Goal: Information Seeking & Learning: Learn about a topic

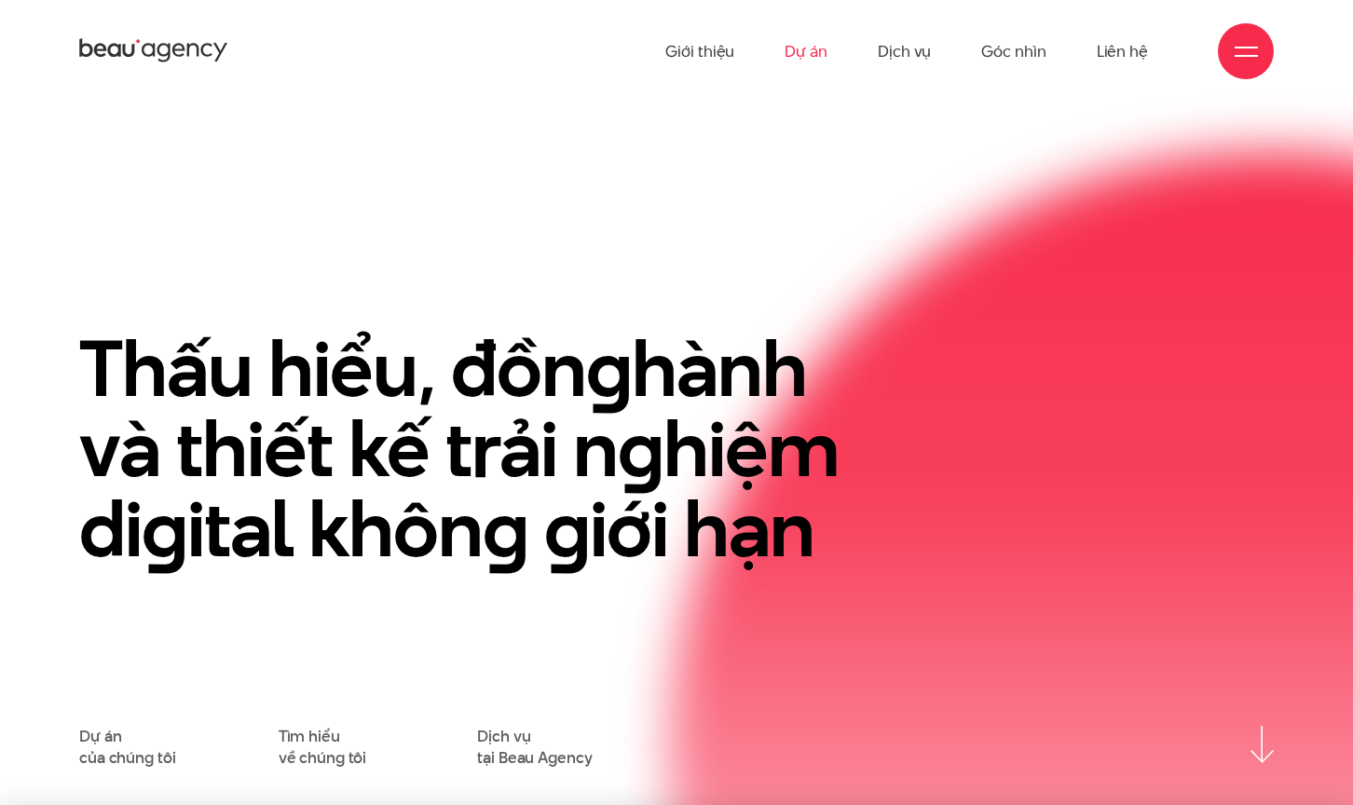
click at [822, 61] on link "Dự án" at bounding box center [806, 51] width 43 height 102
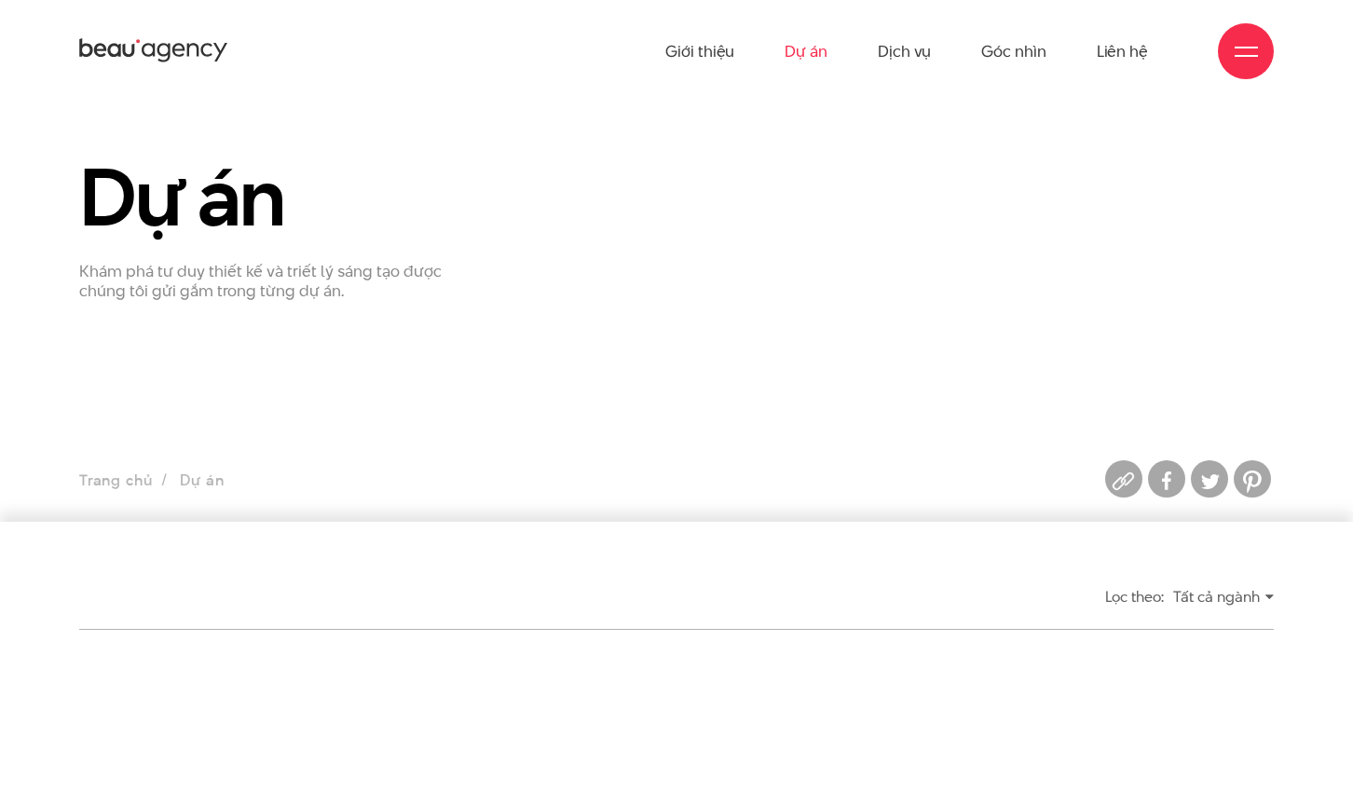
click at [813, 52] on link "Dự án" at bounding box center [806, 51] width 43 height 102
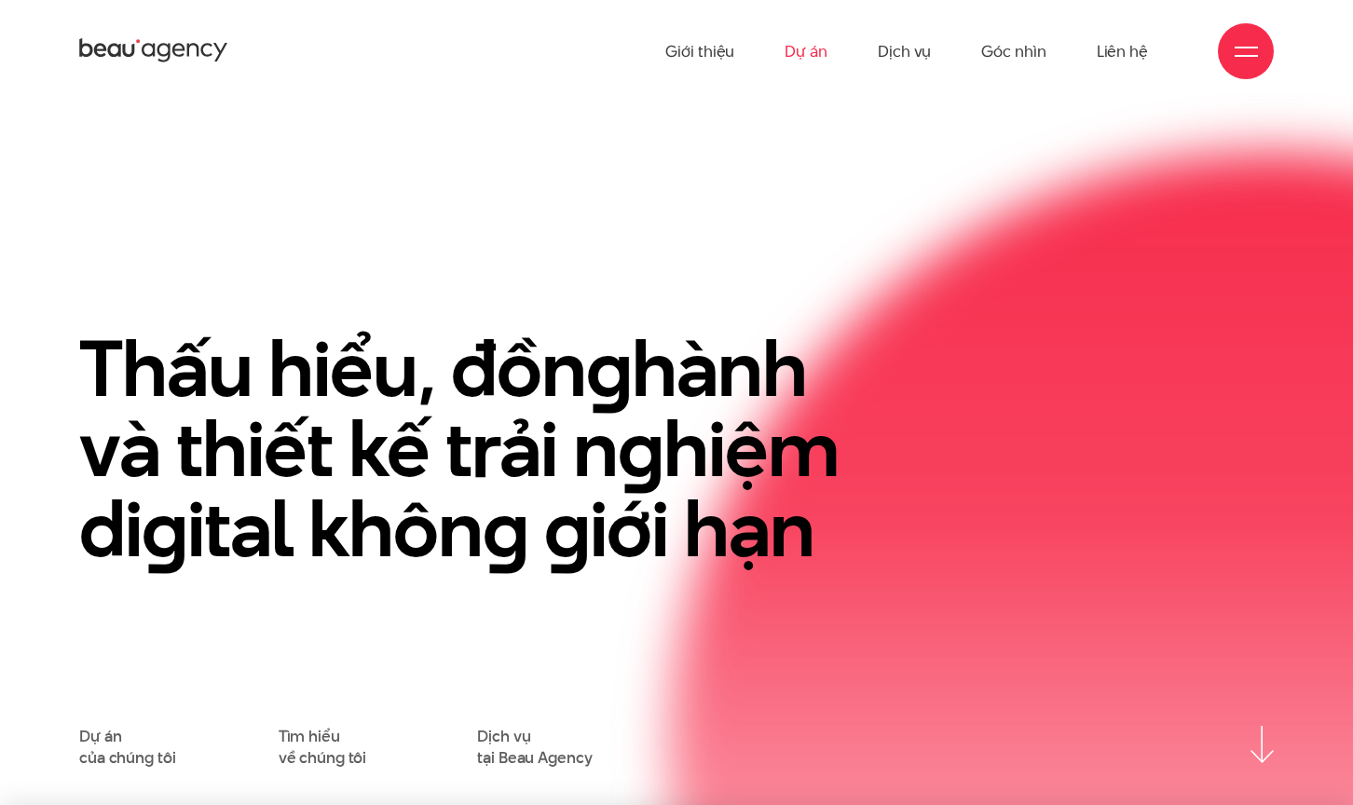
click at [810, 58] on link "Dự án" at bounding box center [806, 51] width 43 height 102
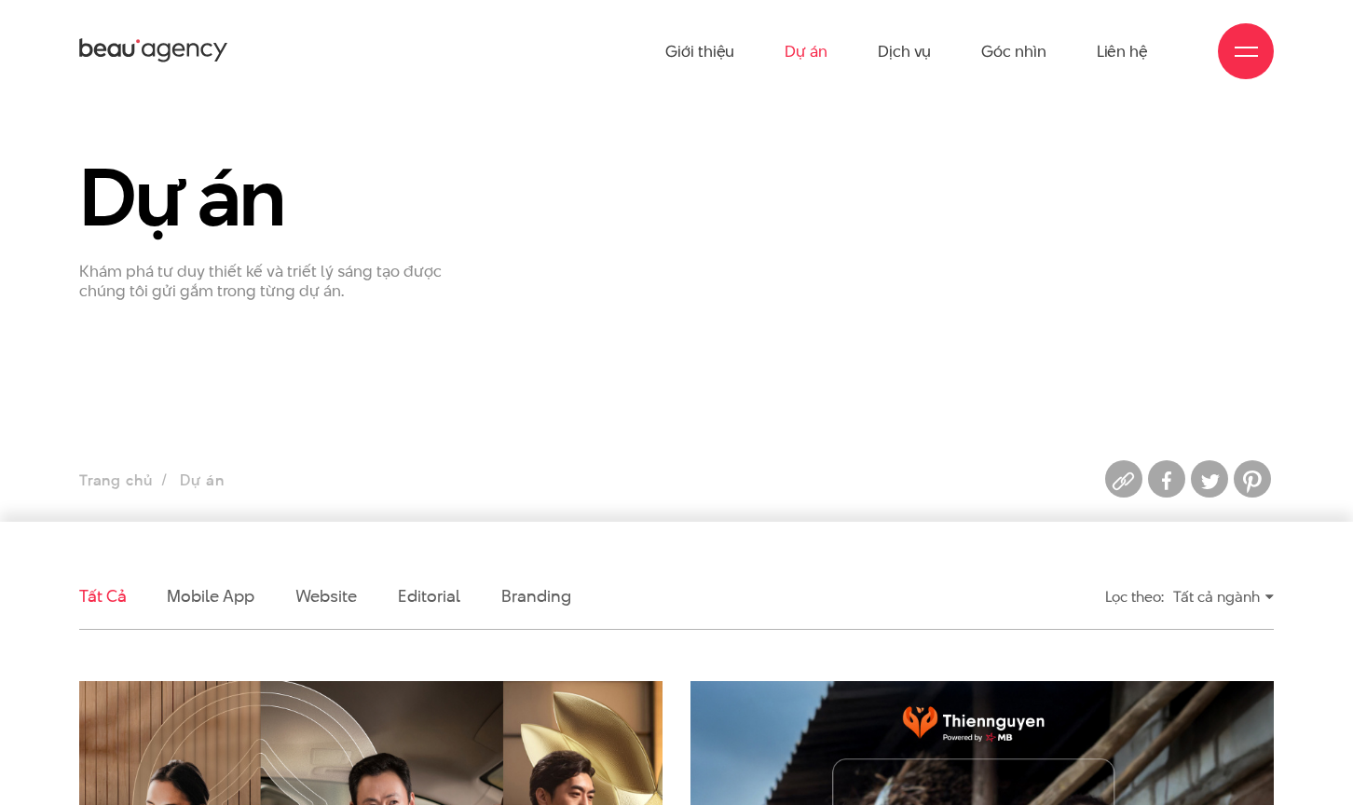
click at [932, 40] on ul "Giới thiệu Dự án Dịch vụ Góc nhìn Liên hệ" at bounding box center [906, 51] width 483 height 102
click at [912, 48] on link "Dịch vụ" at bounding box center [904, 51] width 53 height 102
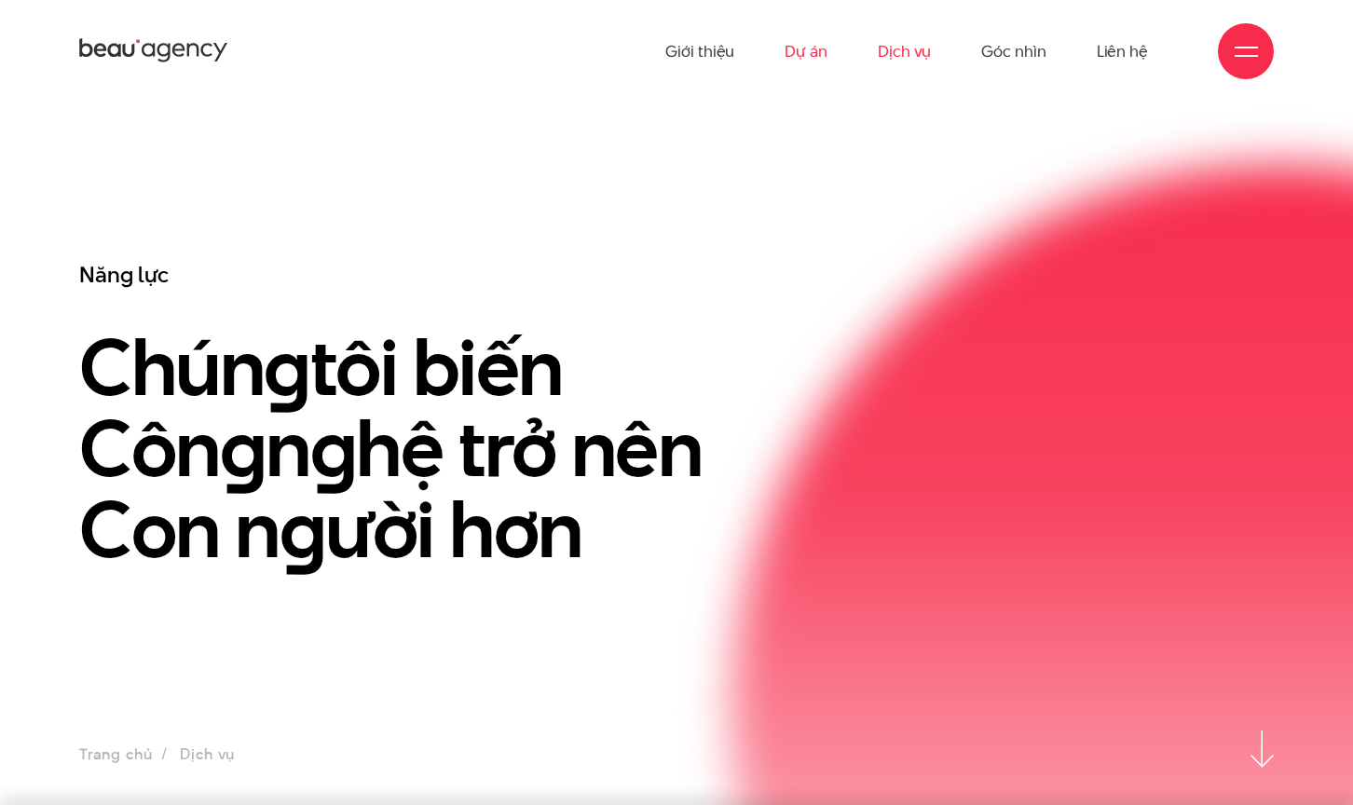
click at [810, 52] on link "Dự án" at bounding box center [806, 51] width 43 height 102
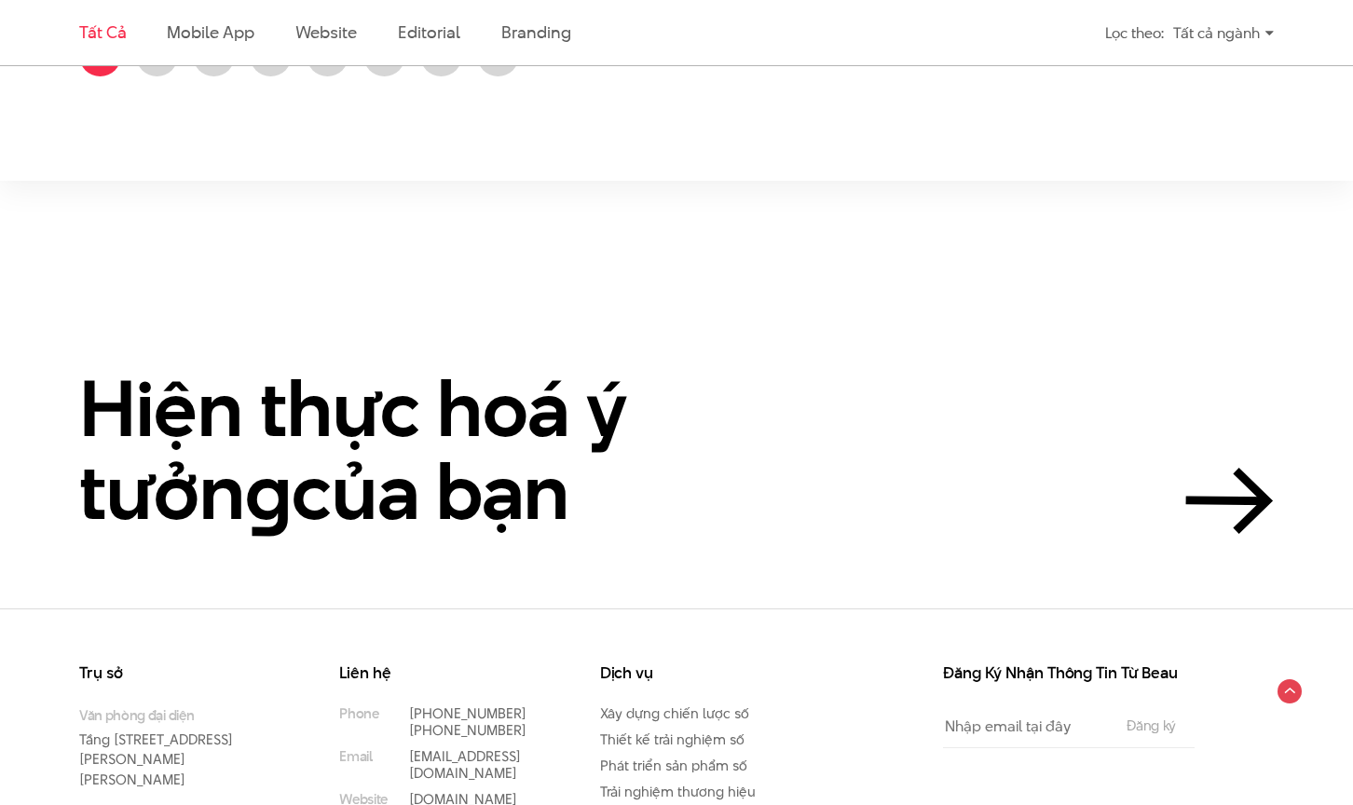
scroll to position [3464, 0]
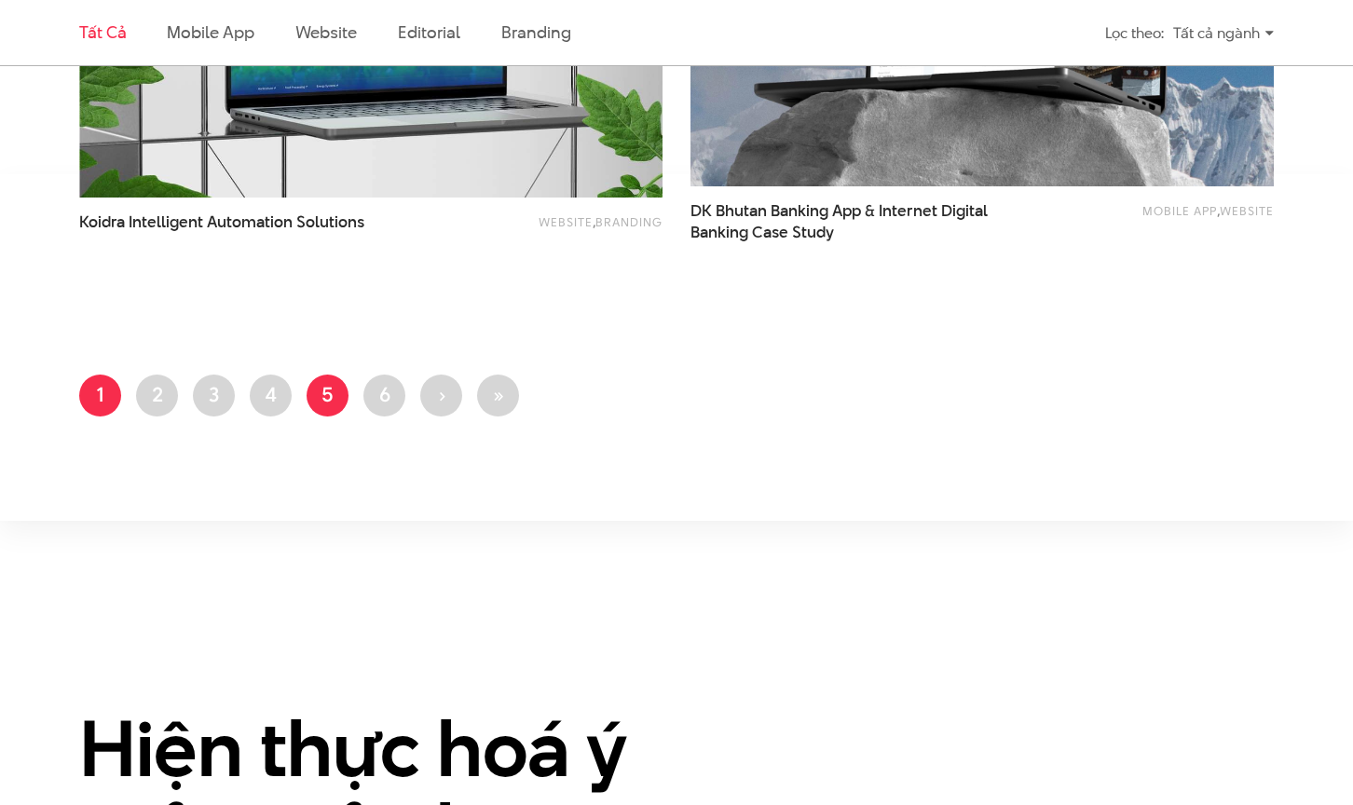
click at [328, 391] on link "Trang 5" at bounding box center [328, 396] width 42 height 42
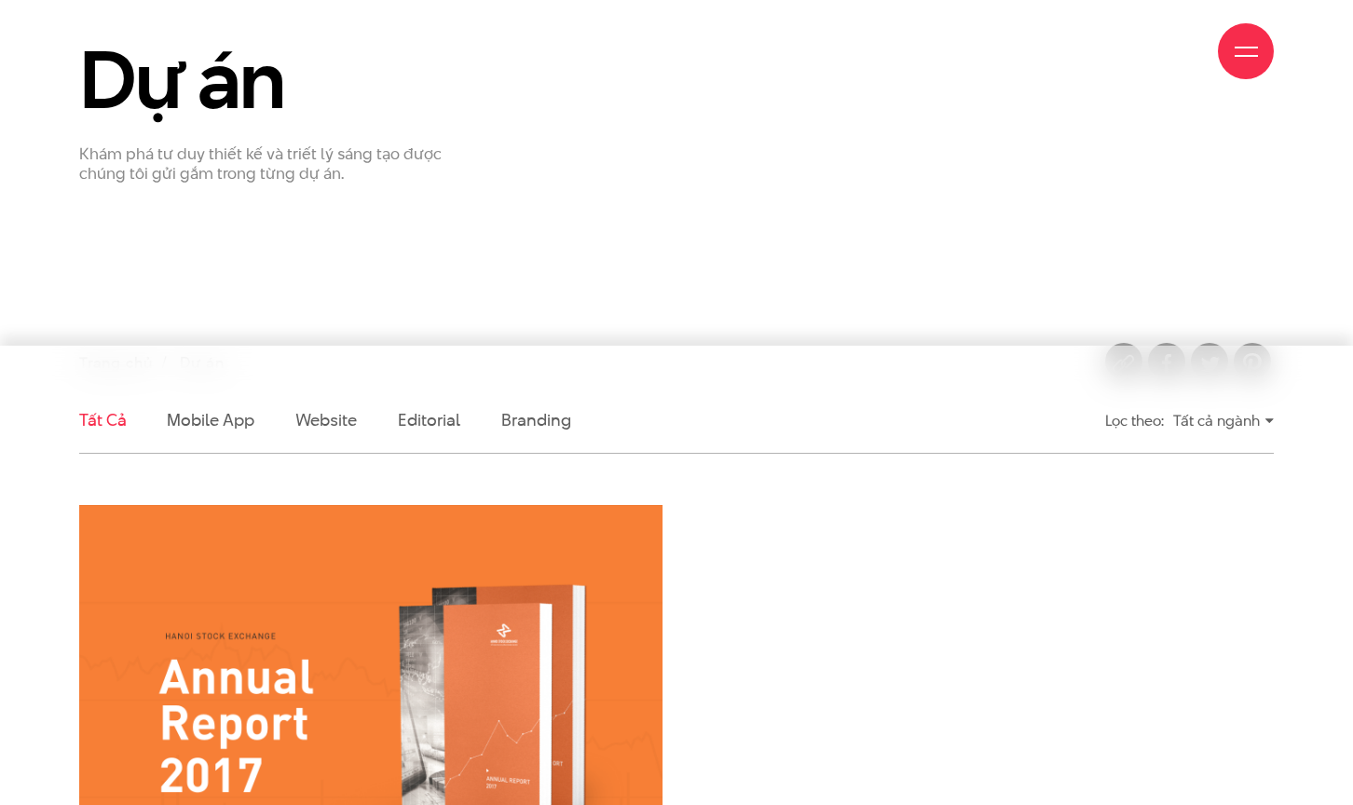
scroll to position [633, 0]
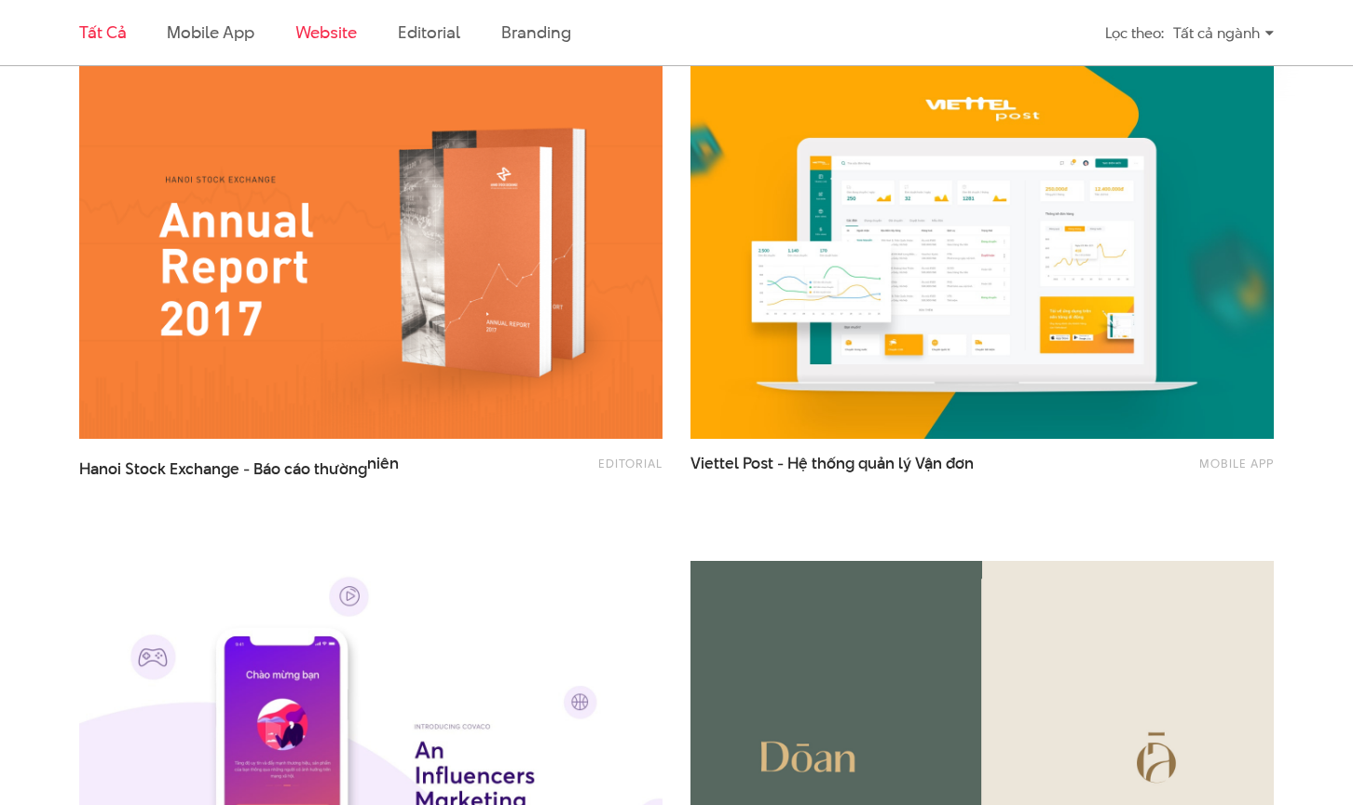
click at [345, 33] on link "Website" at bounding box center [325, 31] width 61 height 23
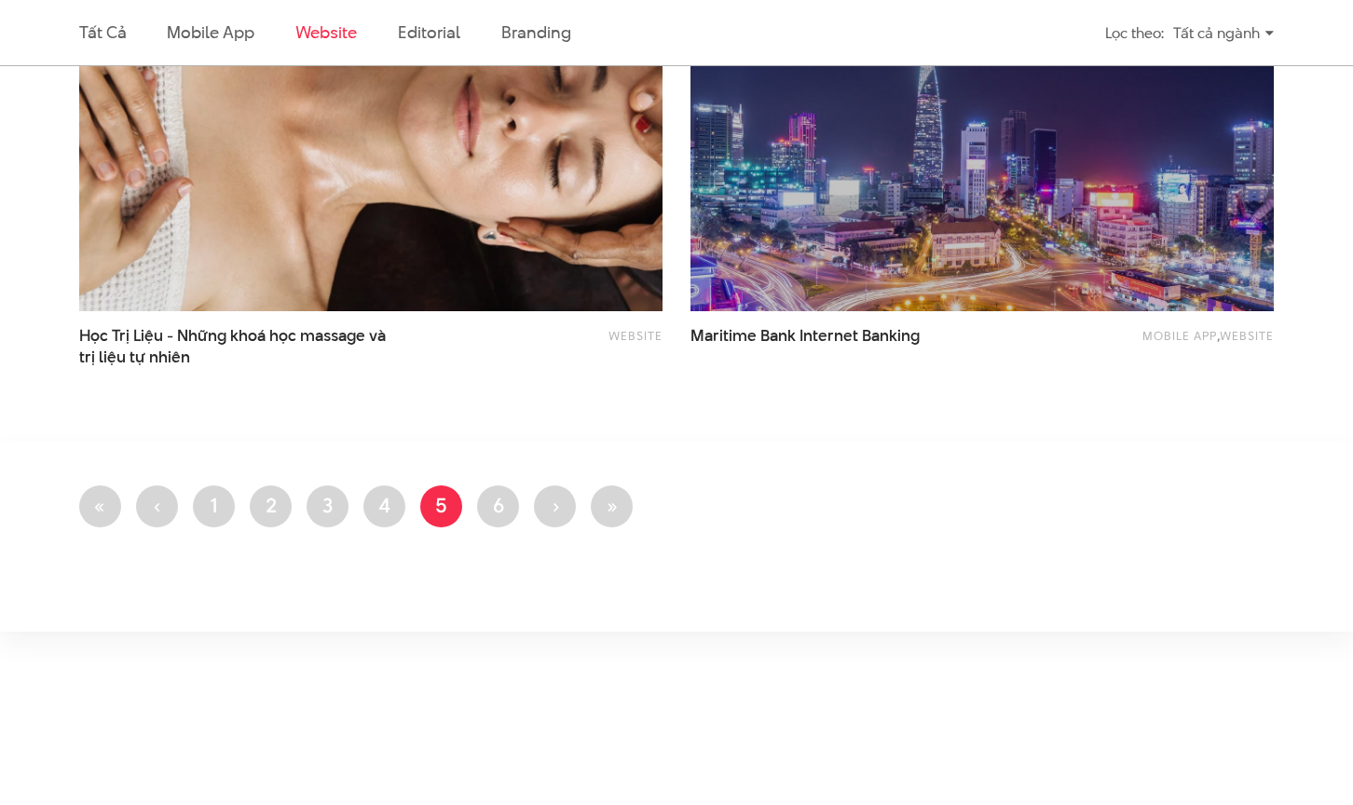
scroll to position [2391, 0]
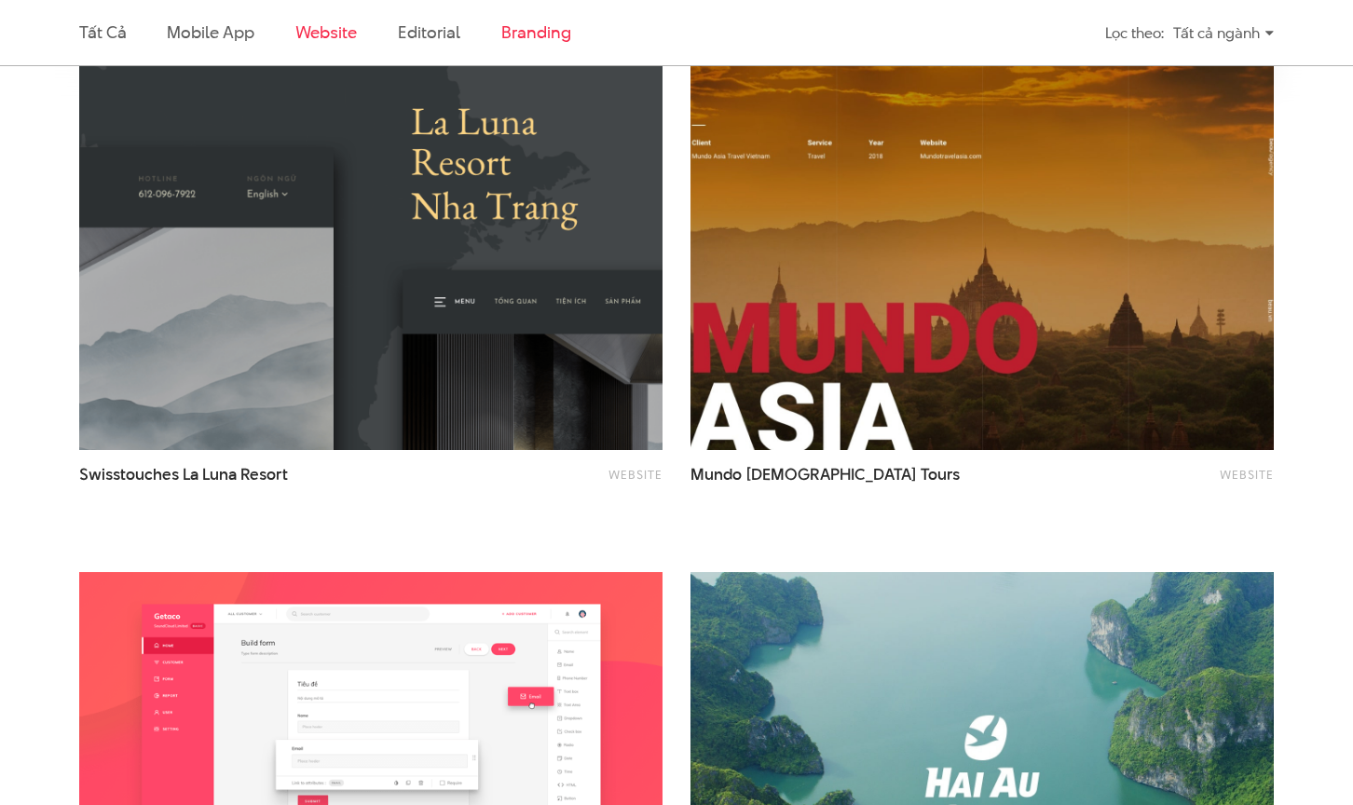
click at [551, 42] on link "Branding" at bounding box center [535, 31] width 69 height 23
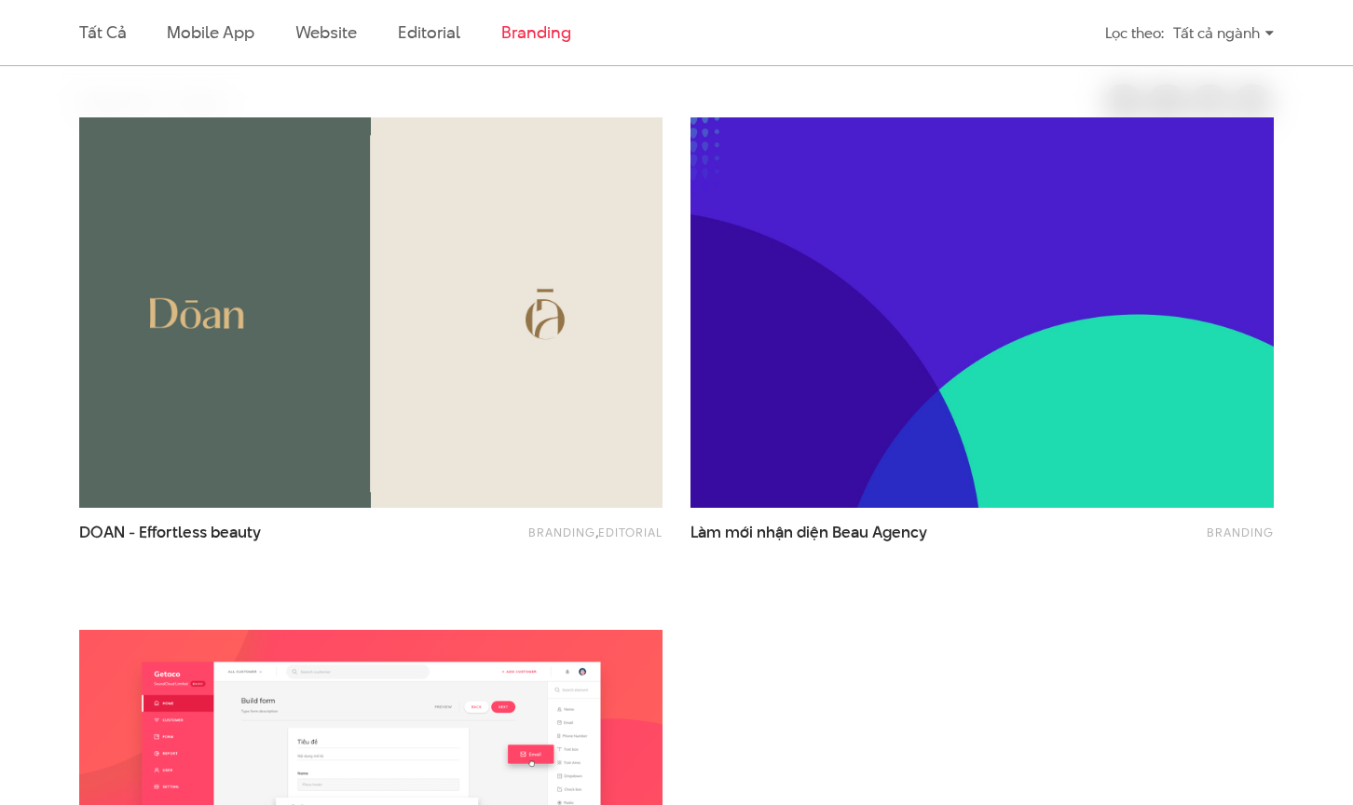
scroll to position [564, 0]
click at [326, 34] on link "Website" at bounding box center [325, 31] width 61 height 23
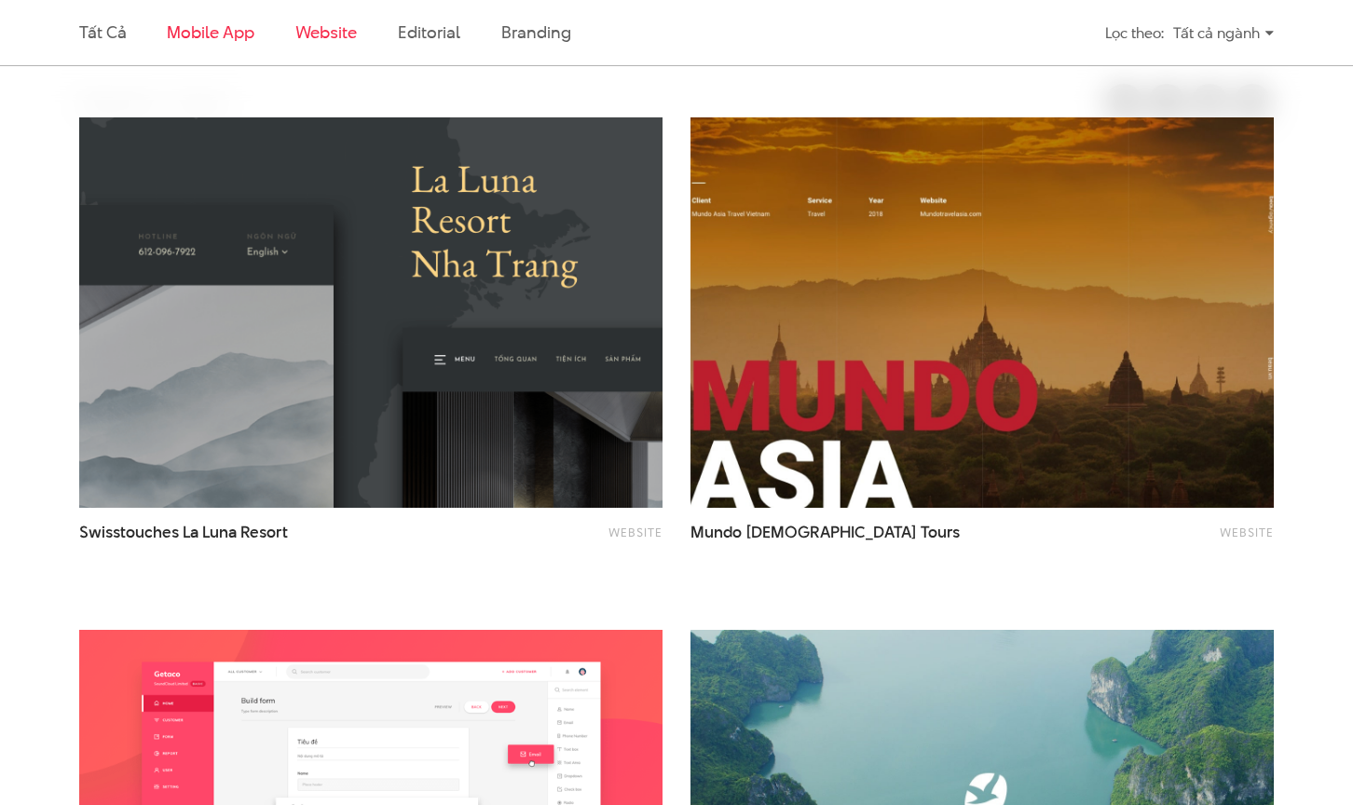
click at [225, 34] on link "Mobile app" at bounding box center [210, 31] width 87 height 23
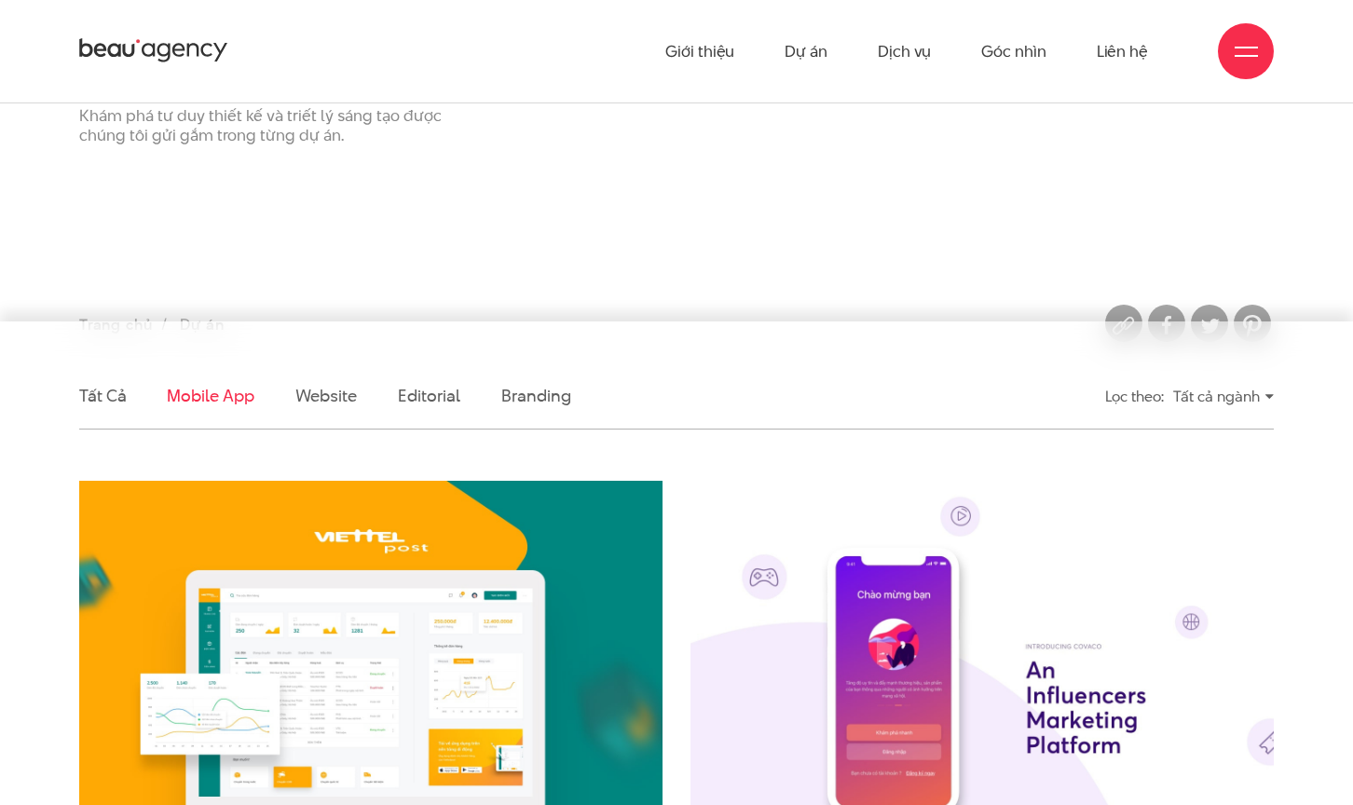
scroll to position [0, 0]
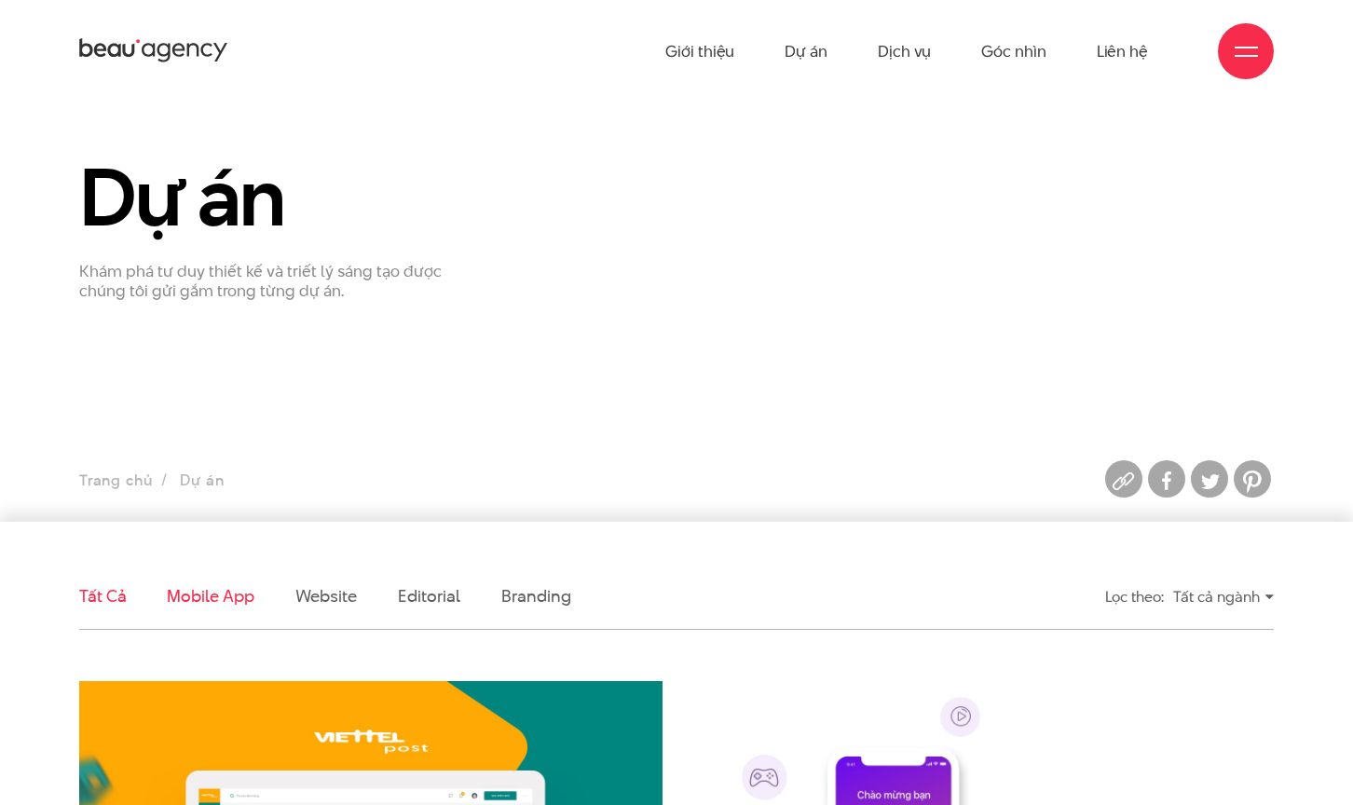
click at [114, 594] on link "Tất cả" at bounding box center [102, 595] width 47 height 23
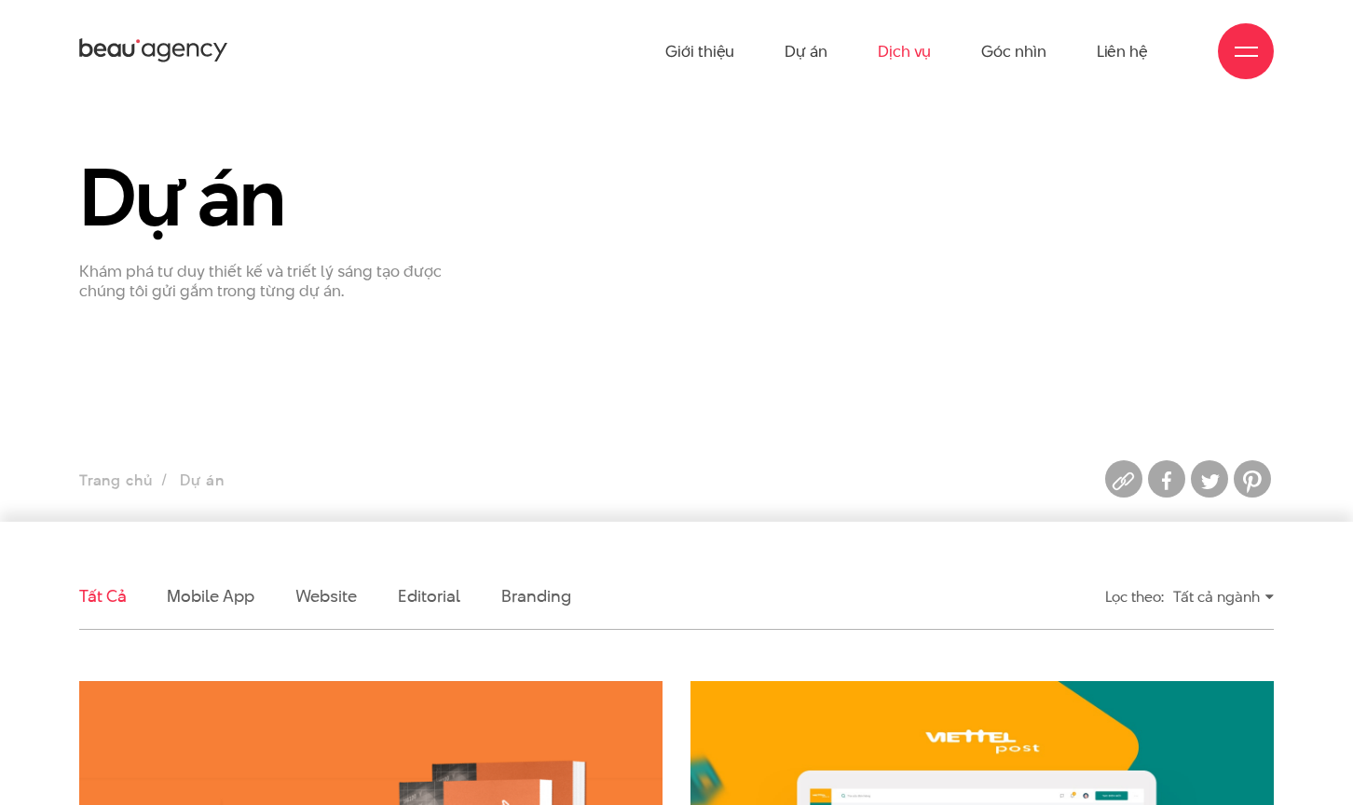
click at [890, 46] on link "Dịch vụ" at bounding box center [904, 51] width 53 height 102
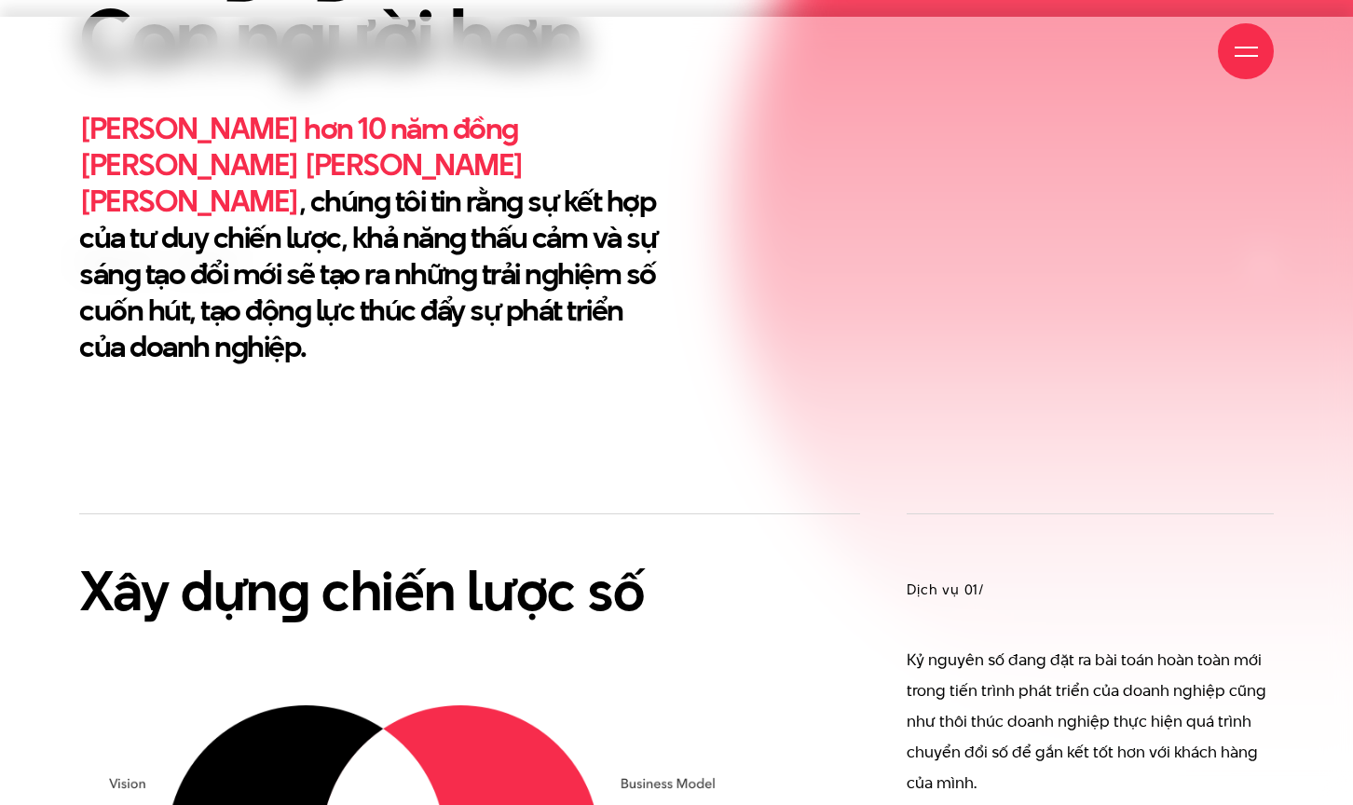
scroll to position [891, 0]
